Goal: Task Accomplishment & Management: Manage account settings

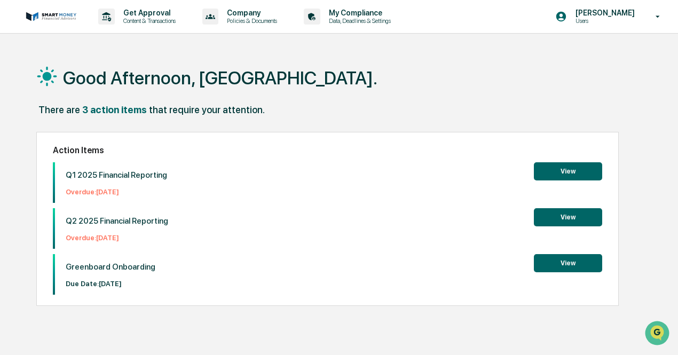
click at [564, 261] on button "View" at bounding box center [568, 263] width 68 height 18
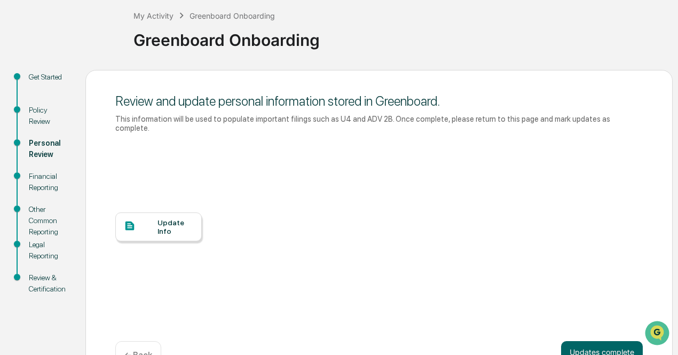
scroll to position [81, 0]
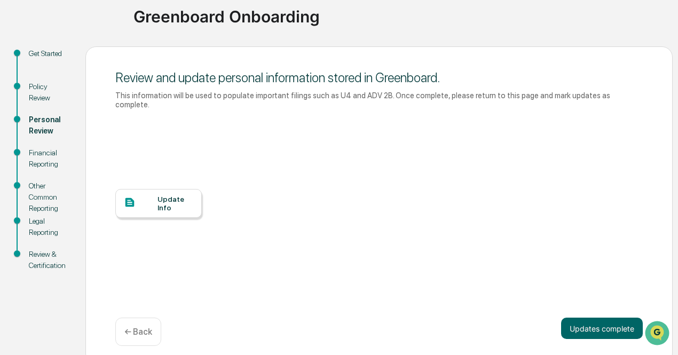
click at [37, 230] on div "Legal Reporting" at bounding box center [49, 227] width 40 height 22
click at [366, 248] on div "Update Info" at bounding box center [378, 211] width 527 height 192
click at [164, 196] on div "Update Info" at bounding box center [175, 203] width 36 height 17
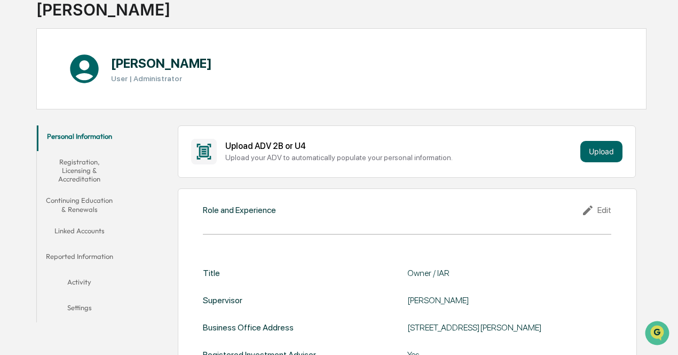
scroll to position [112, 0]
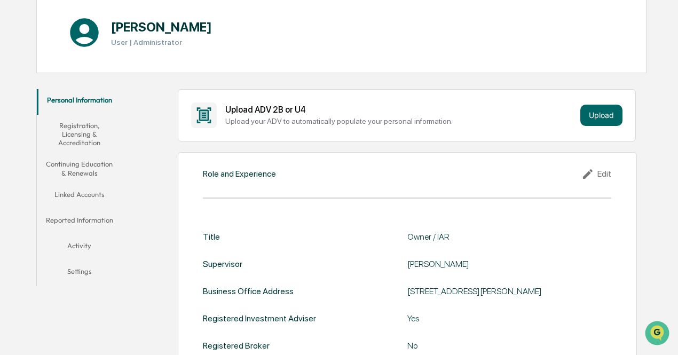
click at [71, 171] on button "Continuing Education & Renewals" at bounding box center [79, 168] width 85 height 30
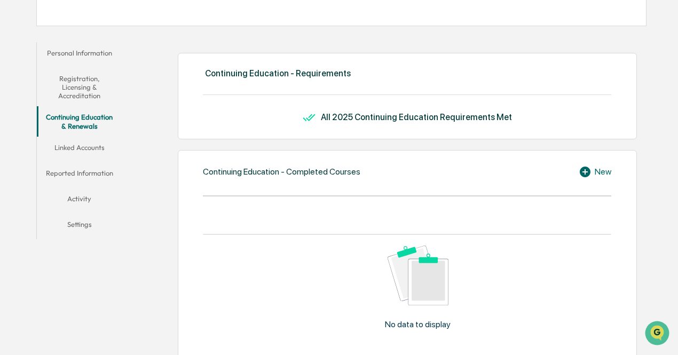
scroll to position [160, 0]
click at [72, 143] on button "Linked Accounts" at bounding box center [79, 149] width 85 height 26
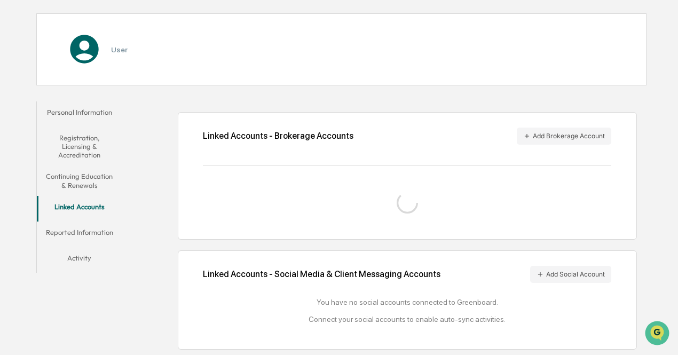
scroll to position [126, 0]
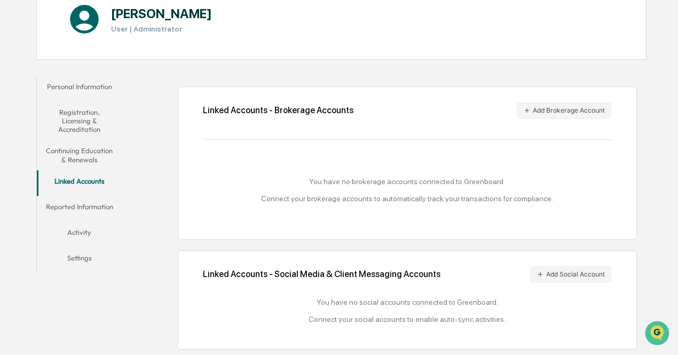
click at [77, 207] on button "Reported Information" at bounding box center [79, 209] width 85 height 26
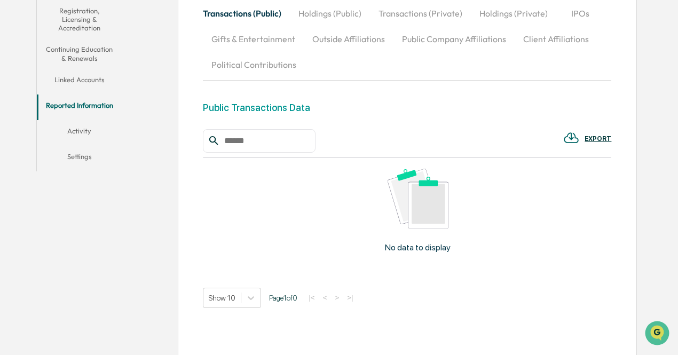
scroll to position [230, 0]
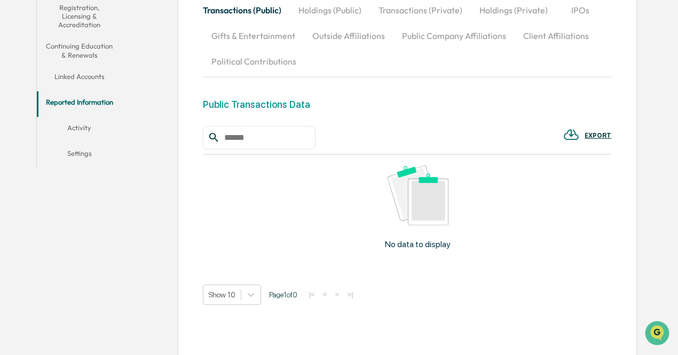
click at [73, 126] on button "Activity" at bounding box center [79, 130] width 85 height 26
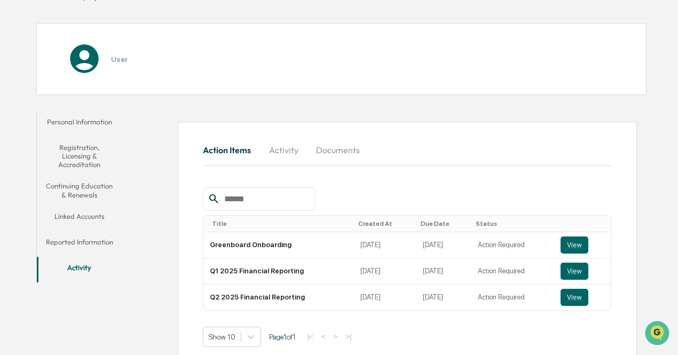
scroll to position [100, 0]
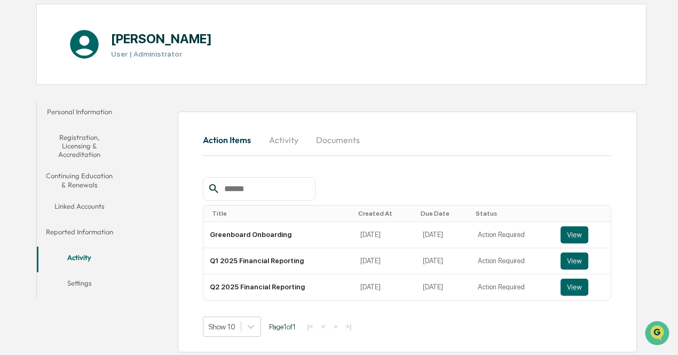
click at [81, 280] on button "Settings" at bounding box center [79, 285] width 85 height 26
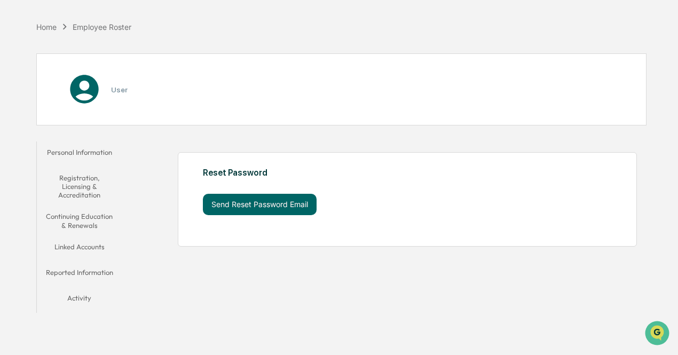
scroll to position [50, 0]
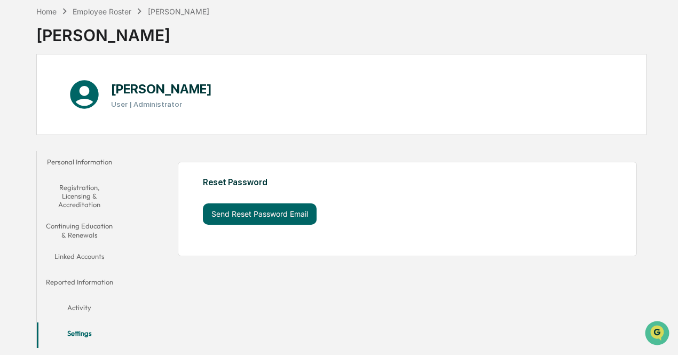
click at [73, 162] on button "Personal Information" at bounding box center [79, 164] width 85 height 26
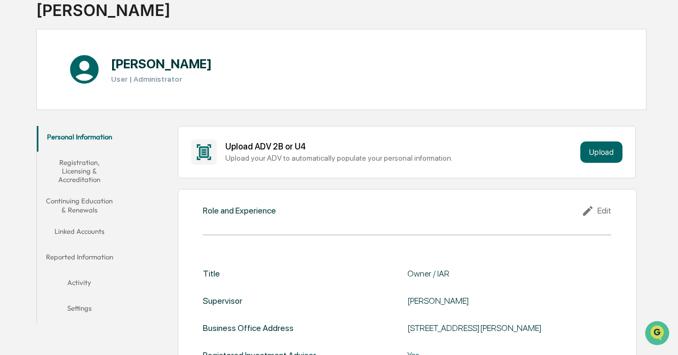
scroll to position [76, 0]
click at [77, 160] on button "Registration, Licensing & Accreditation" at bounding box center [79, 170] width 85 height 39
